Goal: Communication & Community: Answer question/provide support

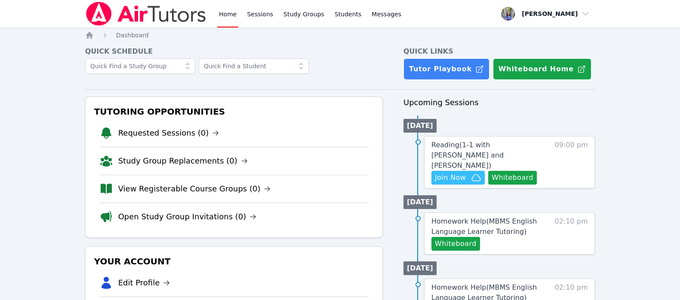
click at [454, 173] on span "Join Now" at bounding box center [450, 178] width 31 height 10
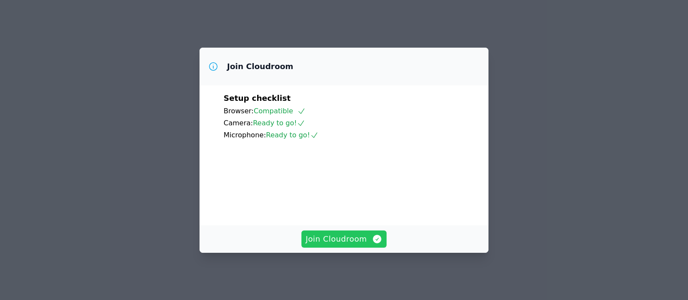
click at [348, 242] on span "Join Cloudroom" at bounding box center [344, 239] width 77 height 12
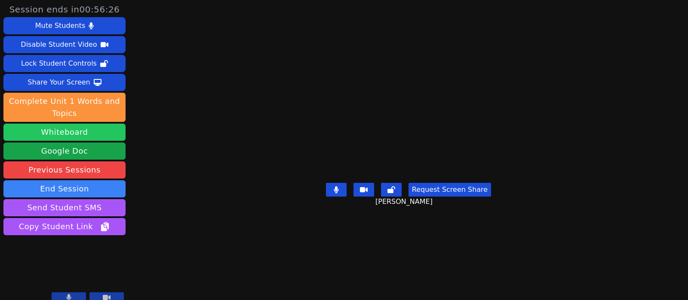
click at [99, 136] on button "Whiteboard" at bounding box center [64, 132] width 122 height 17
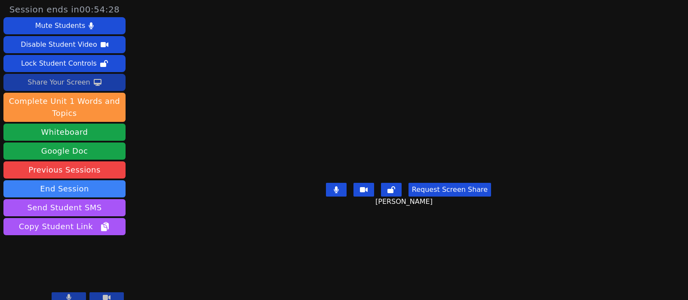
click at [60, 76] on div "Share Your Screen" at bounding box center [59, 83] width 63 height 14
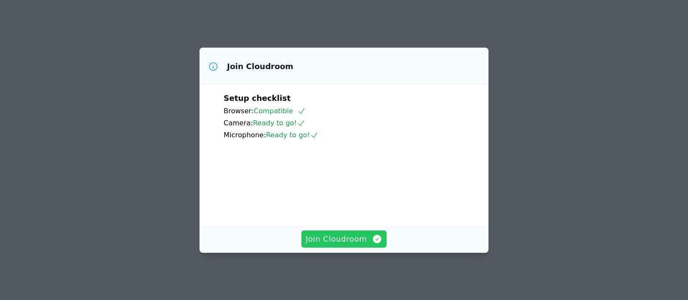
click at [331, 239] on span "Join Cloudroom" at bounding box center [344, 239] width 77 height 12
